Goal: Task Accomplishment & Management: Use online tool/utility

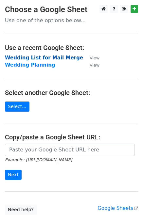
click at [10, 58] on strong "Wedding List for Mail Merge" at bounding box center [44, 58] width 78 height 6
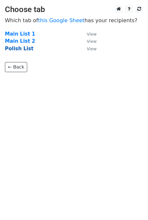
click at [16, 47] on strong "Polish List" at bounding box center [19, 49] width 28 height 6
